Goal: Navigation & Orientation: Find specific page/section

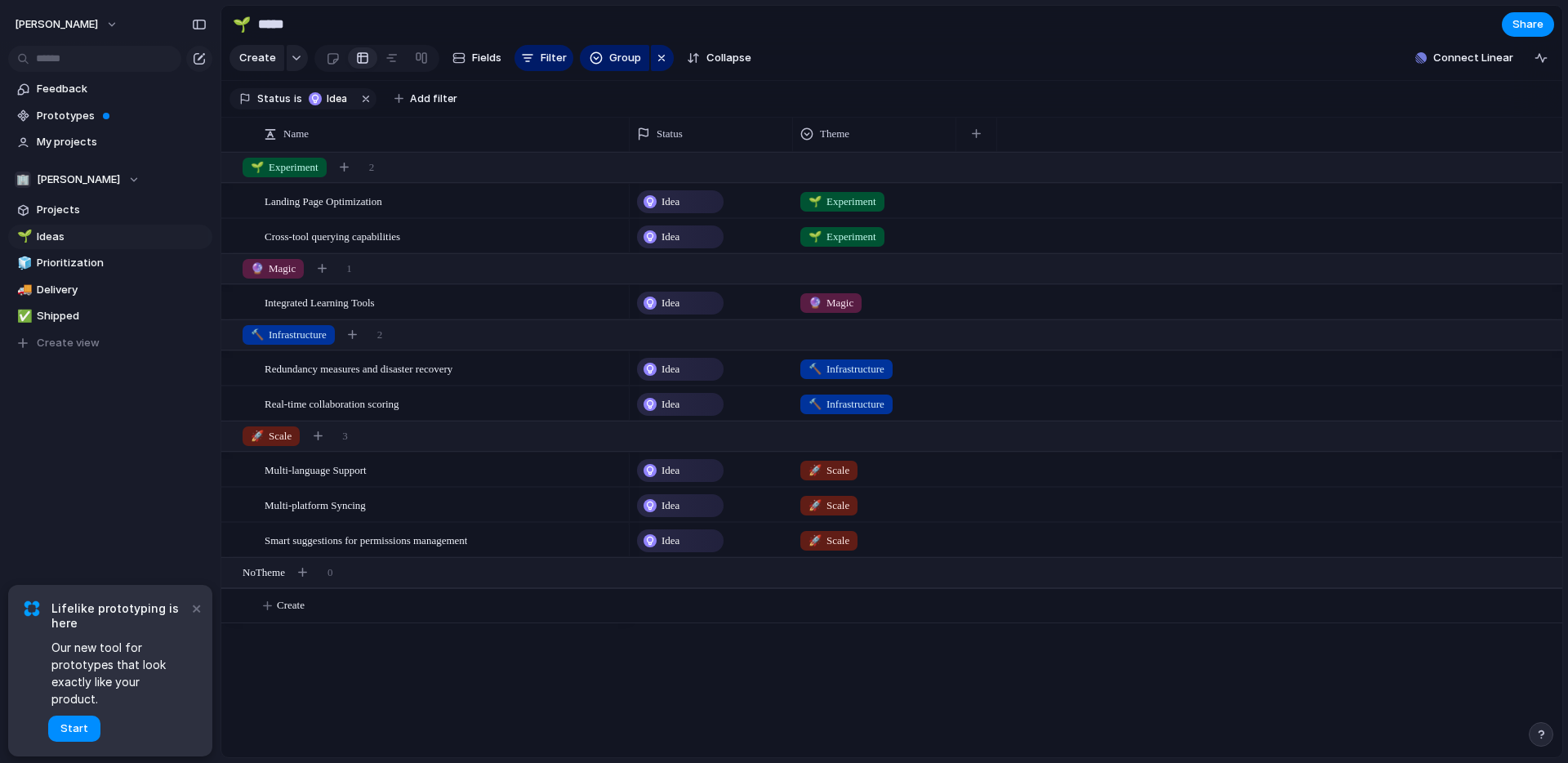
click at [4, 114] on section "Feedback Prototypes My projects" at bounding box center [110, 113] width 221 height 81
click at [61, 114] on span "Prototypes" at bounding box center [122, 116] width 170 height 17
click at [60, 94] on span "Feedback" at bounding box center [122, 89] width 170 height 17
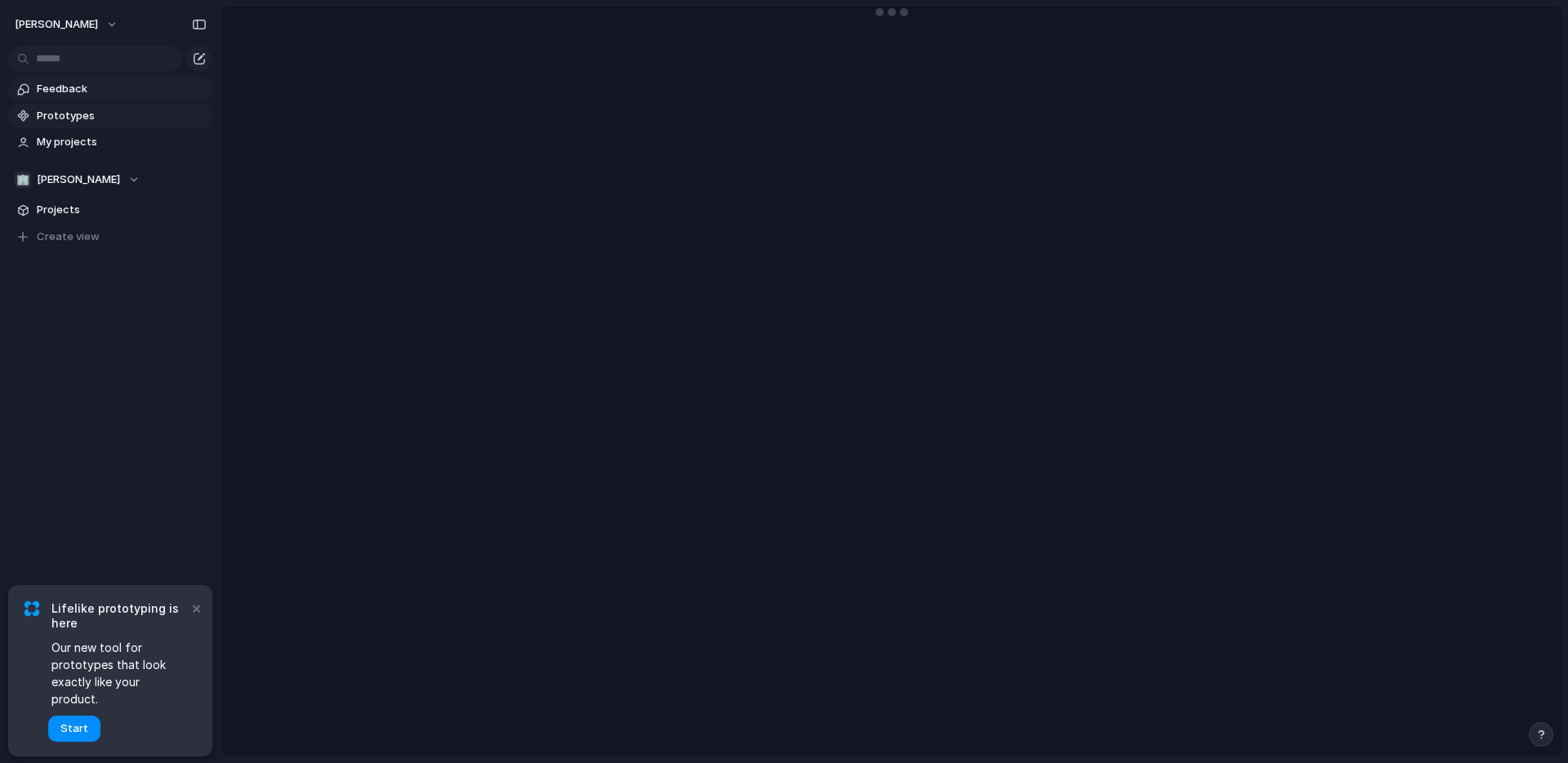
click at [64, 109] on span "Prototypes" at bounding box center [122, 116] width 170 height 17
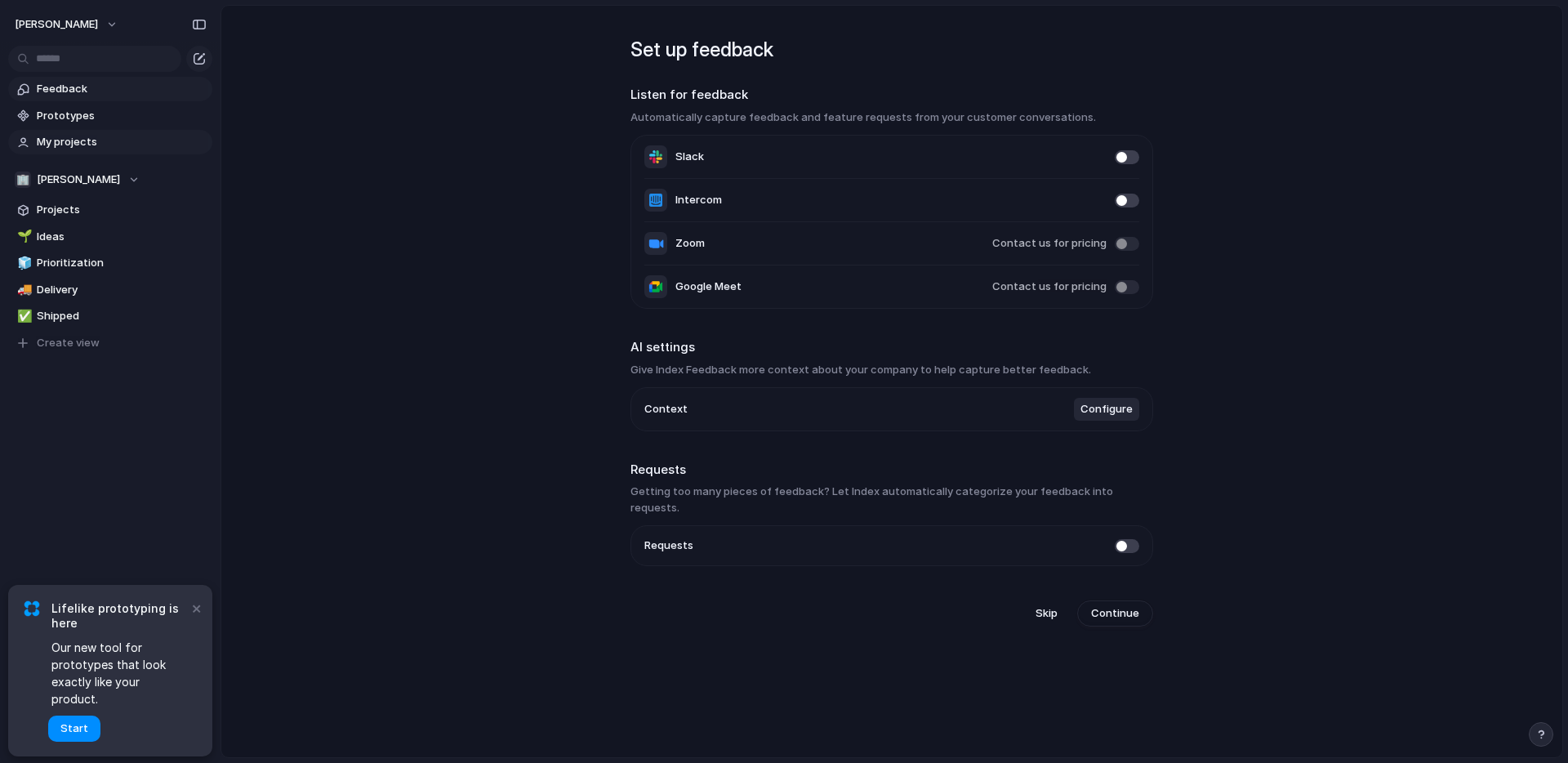
click at [73, 141] on span "My projects" at bounding box center [122, 142] width 170 height 17
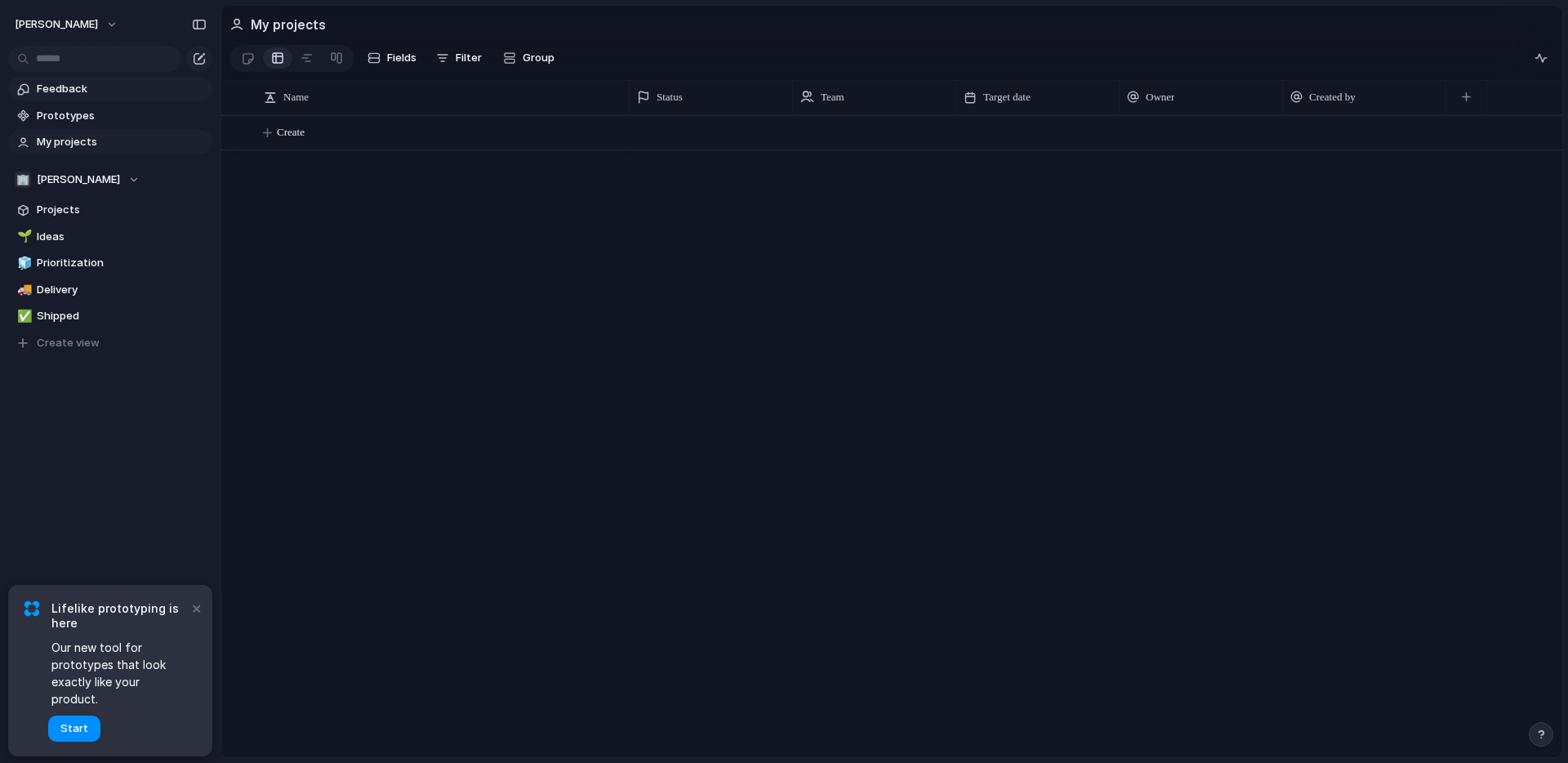
click at [66, 88] on span "Feedback" at bounding box center [122, 89] width 170 height 17
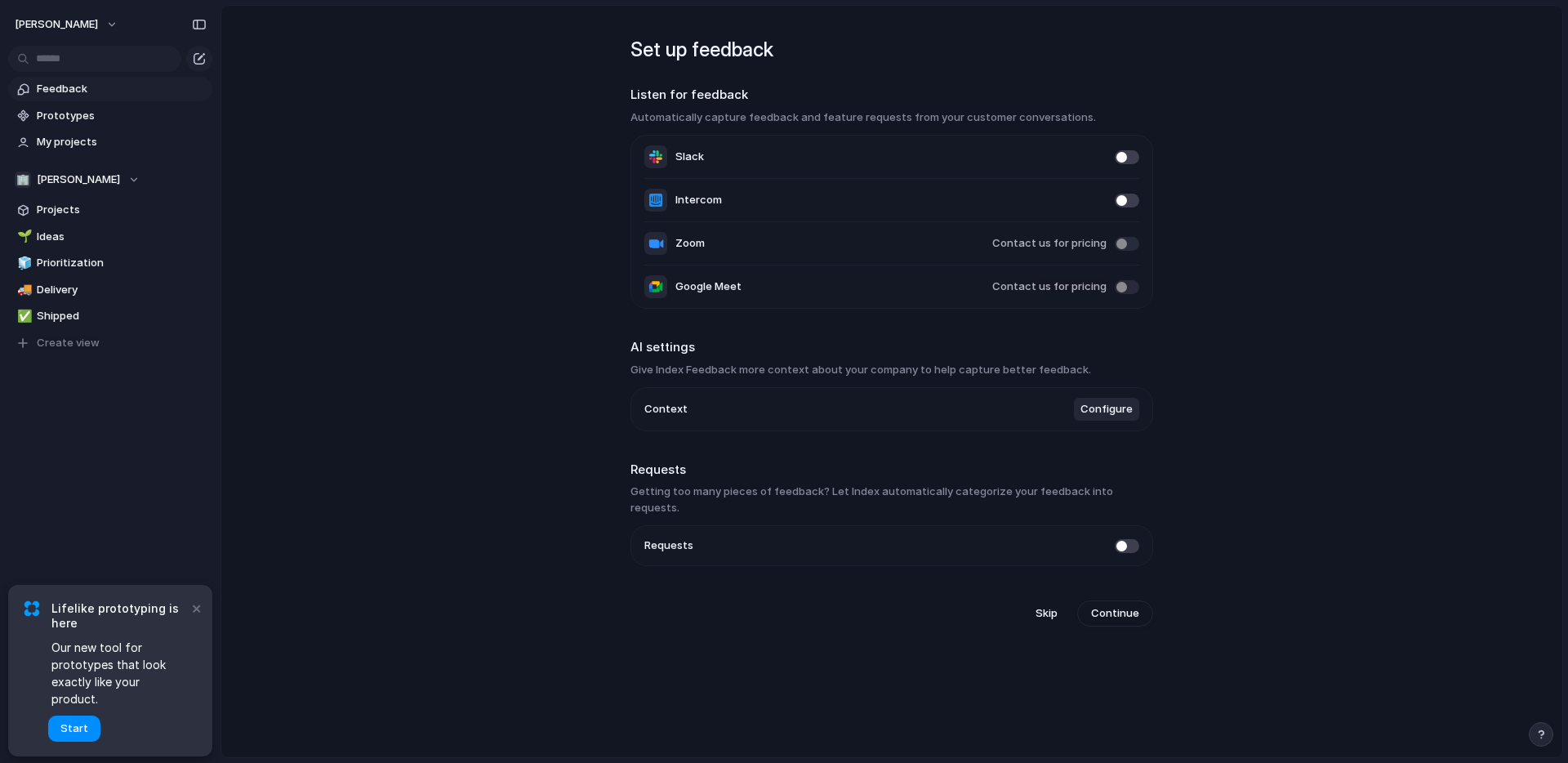
drag, startPoint x: 196, startPoint y: 621, endPoint x: 102, endPoint y: 715, distance: 132.9
click at [103, 715] on div "× Lifelike prototyping is here Our new tool for prototypes that look exactly li…" at bounding box center [110, 671] width 204 height 171
click at [196, 617] on button "×" at bounding box center [196, 607] width 20 height 20
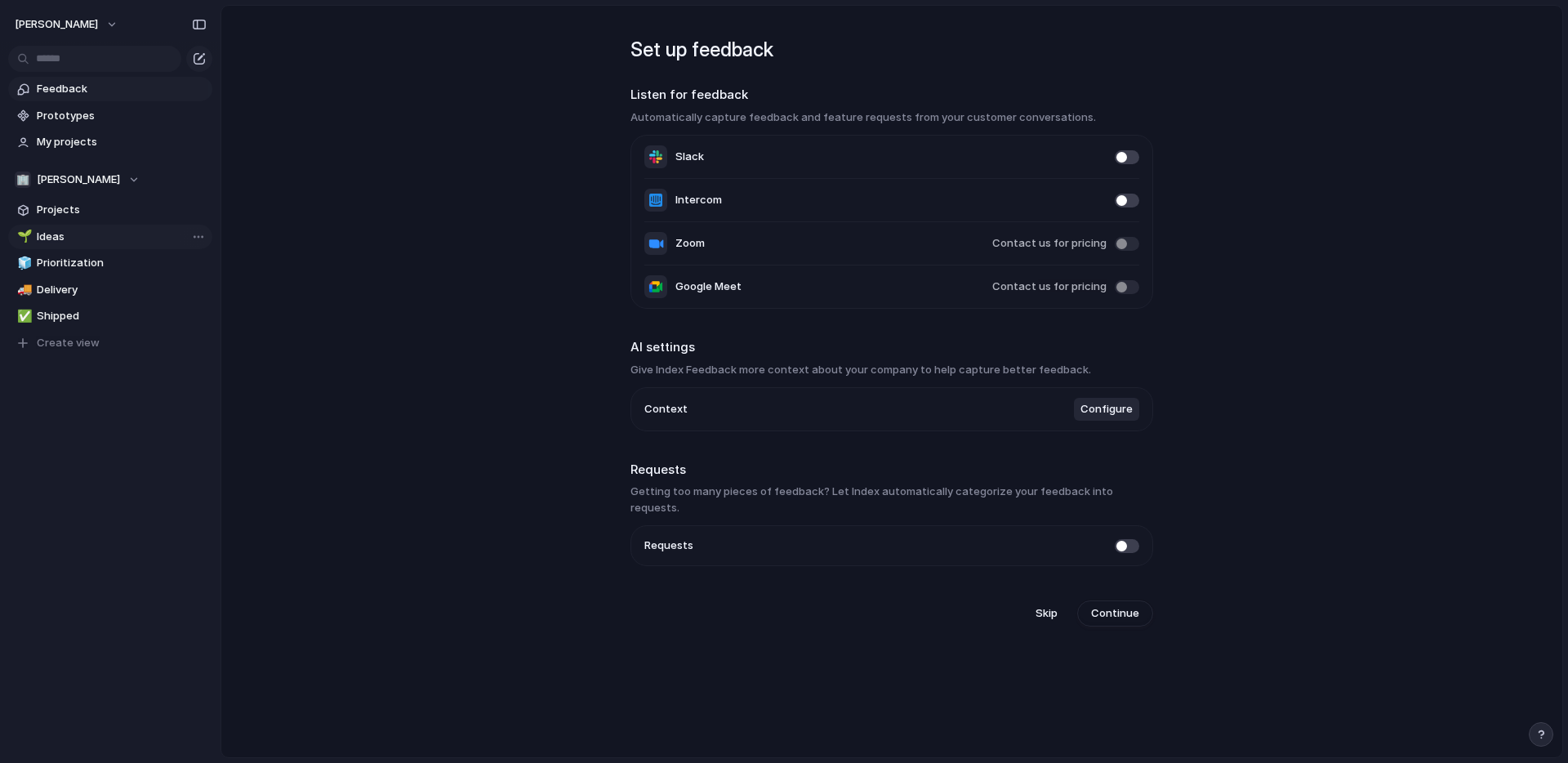
click at [39, 240] on span "Ideas" at bounding box center [122, 237] width 170 height 17
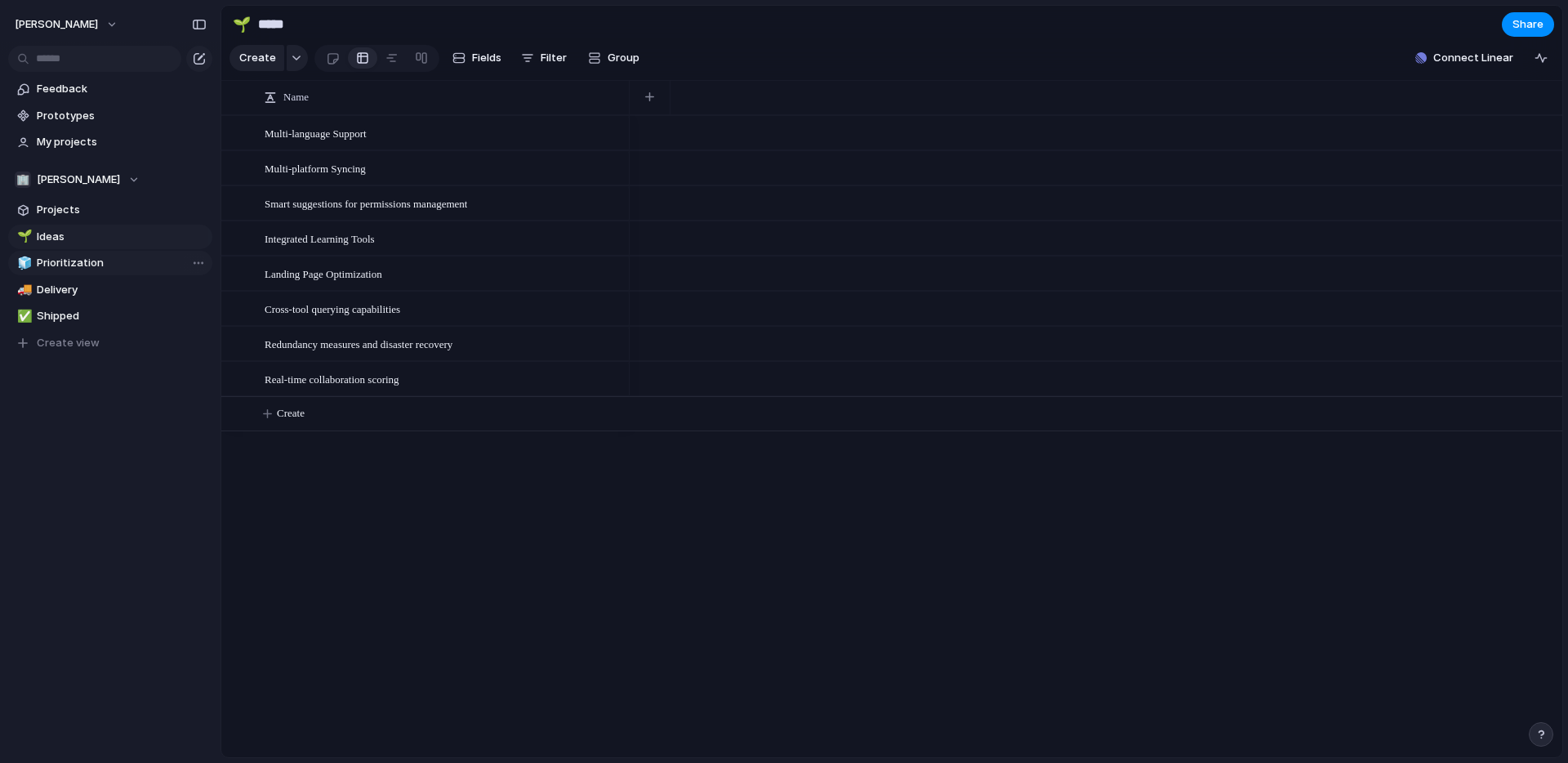
click at [48, 255] on span "Prioritization" at bounding box center [122, 263] width 170 height 17
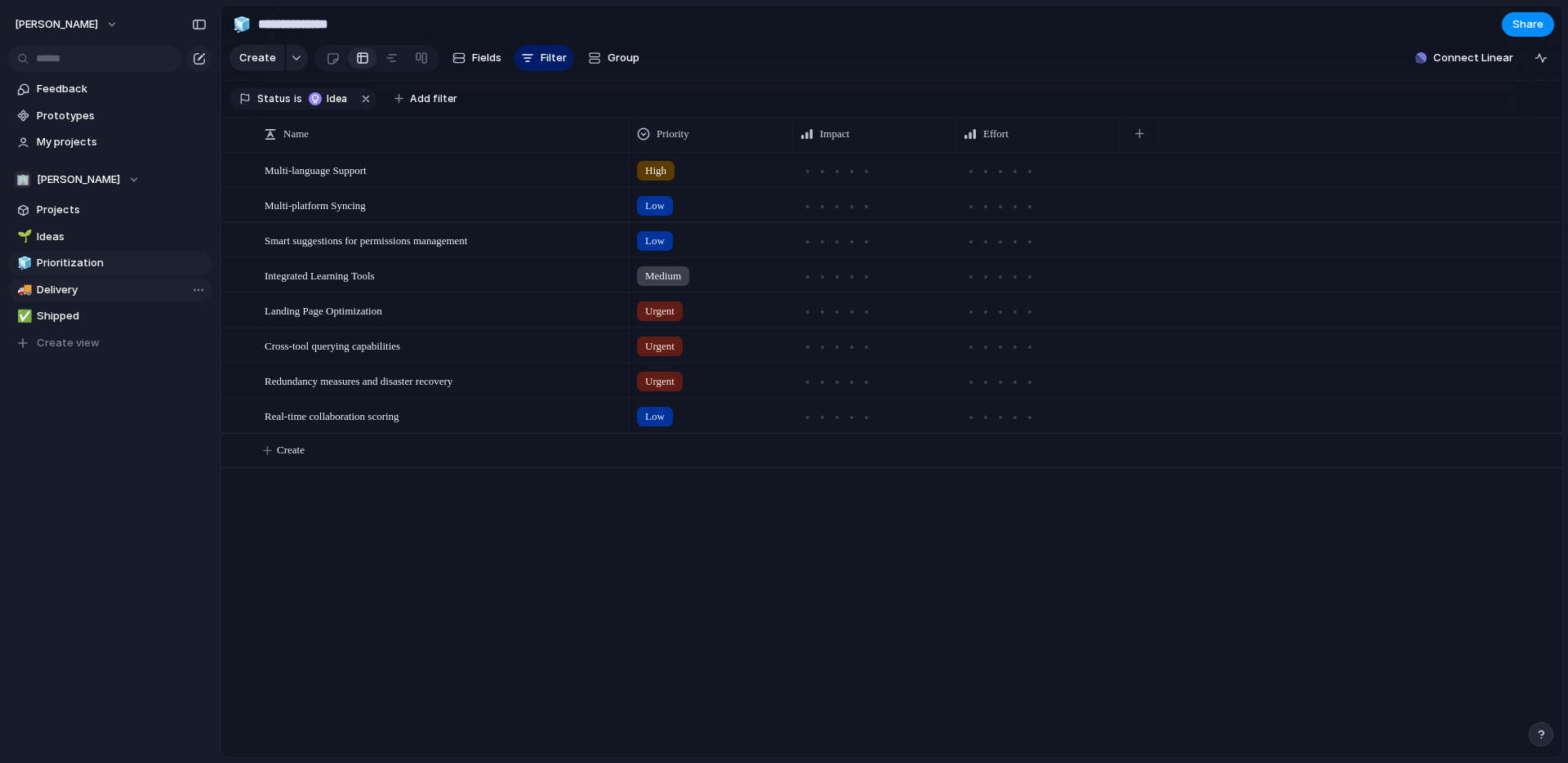
click at [56, 290] on span "Delivery" at bounding box center [122, 290] width 170 height 17
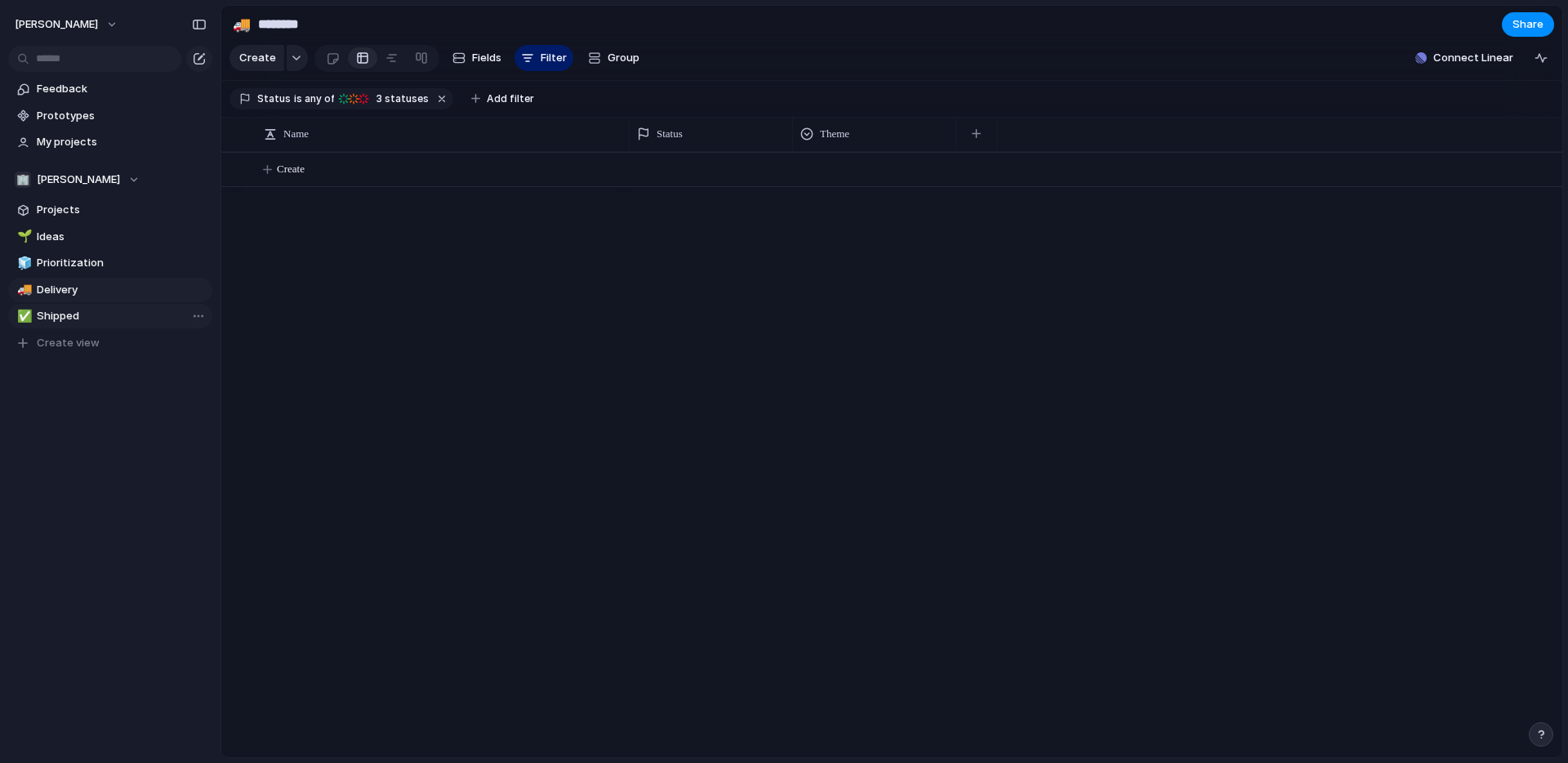
click at [60, 311] on span "Shipped" at bounding box center [122, 316] width 170 height 17
type input "*******"
click at [333, 349] on div "Create" at bounding box center [892, 454] width 1342 height 605
click at [49, 215] on span "Projects" at bounding box center [122, 210] width 170 height 17
